Goal: Task Accomplishment & Management: Use online tool/utility

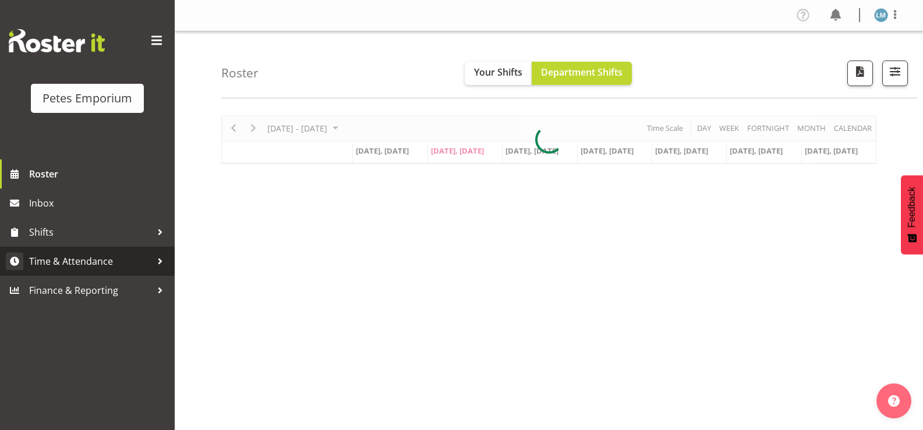
click at [79, 268] on span "Time & Attendance" at bounding box center [90, 261] width 122 height 17
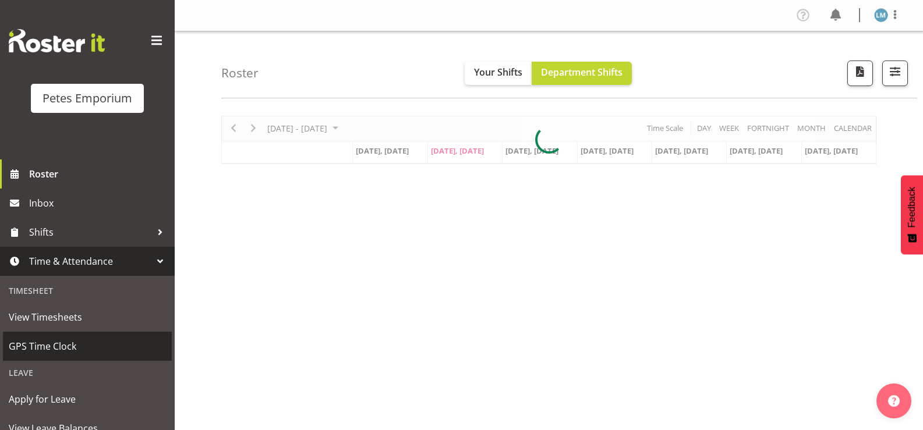
click at [114, 352] on span "GPS Time Clock" at bounding box center [87, 346] width 157 height 17
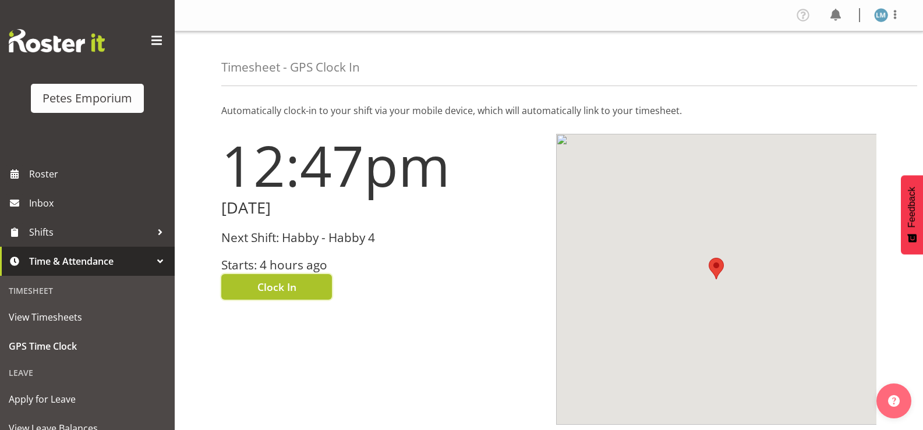
click at [288, 286] on span "Clock In" at bounding box center [276, 286] width 39 height 15
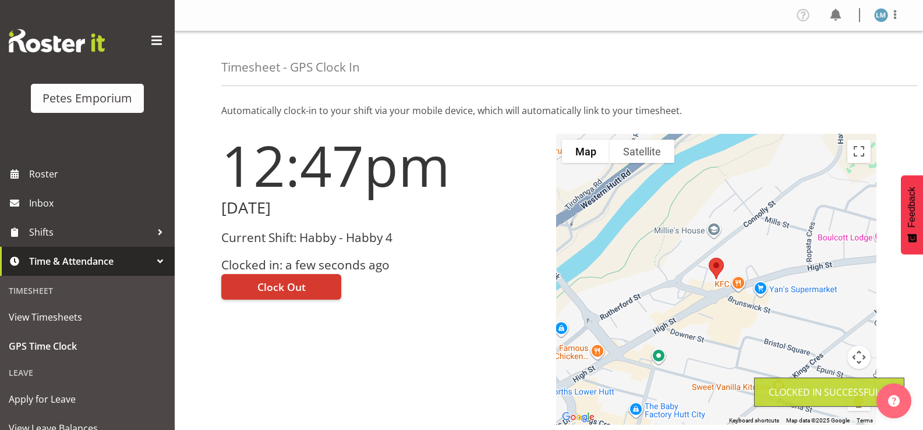
click at [882, 18] on img at bounding box center [881, 15] width 14 height 14
click at [837, 64] on link "Log Out" at bounding box center [846, 61] width 112 height 21
